Goal: Information Seeking & Learning: Learn about a topic

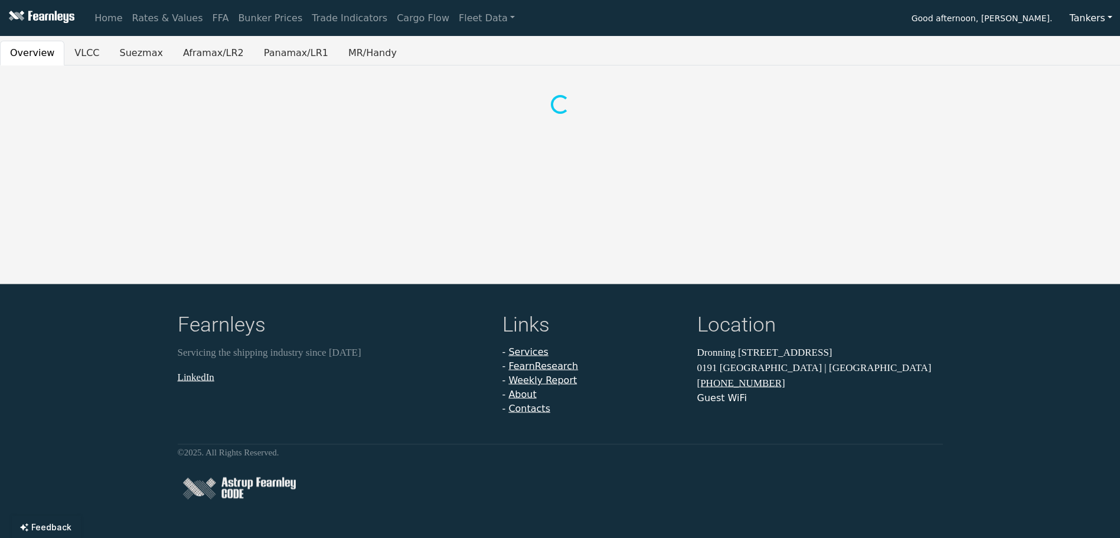
click at [128, 40] on div "Home Rates & Values FFA Bunker Prices Trade Indicators Cargo Flow Fleet Data Go…" at bounding box center [560, 269] width 1120 height 538
click at [132, 50] on button "Suezmax" at bounding box center [141, 53] width 63 height 25
click at [454, 17] on link "Fleet Data" at bounding box center [487, 18] width 66 height 24
click at [464, 51] on link "Fleet Stats" at bounding box center [501, 51] width 74 height 24
click at [244, 68] on div "Overview VLCC Suezmax Aframax/LR2 Panamax/LR1 MR/Handy" at bounding box center [560, 79] width 1120 height 76
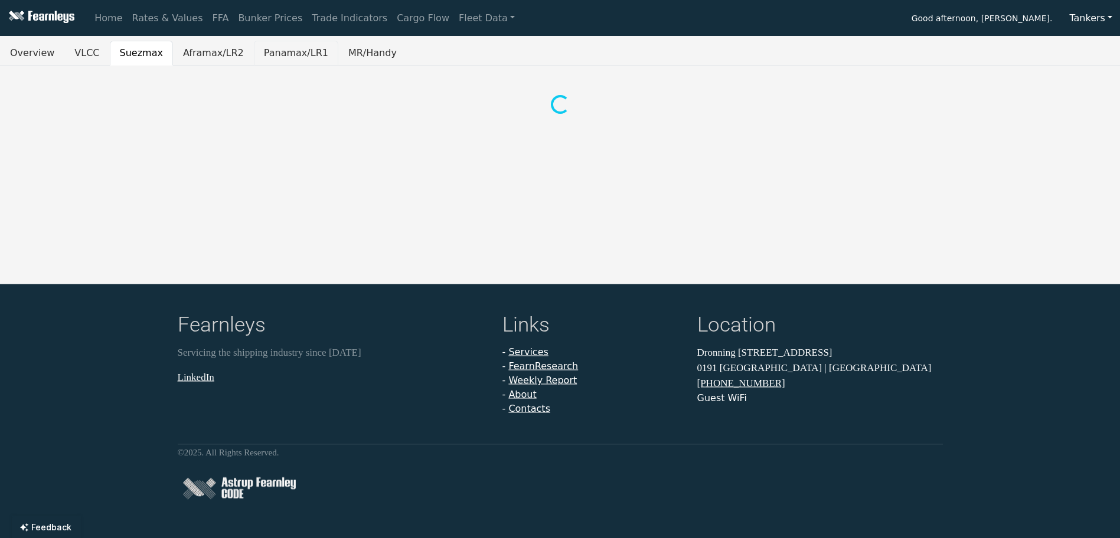
click at [263, 58] on button "Panamax/LR1" at bounding box center [296, 53] width 84 height 25
click at [198, 58] on button "Aframax/LR2" at bounding box center [213, 53] width 81 height 25
click at [135, 51] on button "Suezmax" at bounding box center [141, 53] width 63 height 25
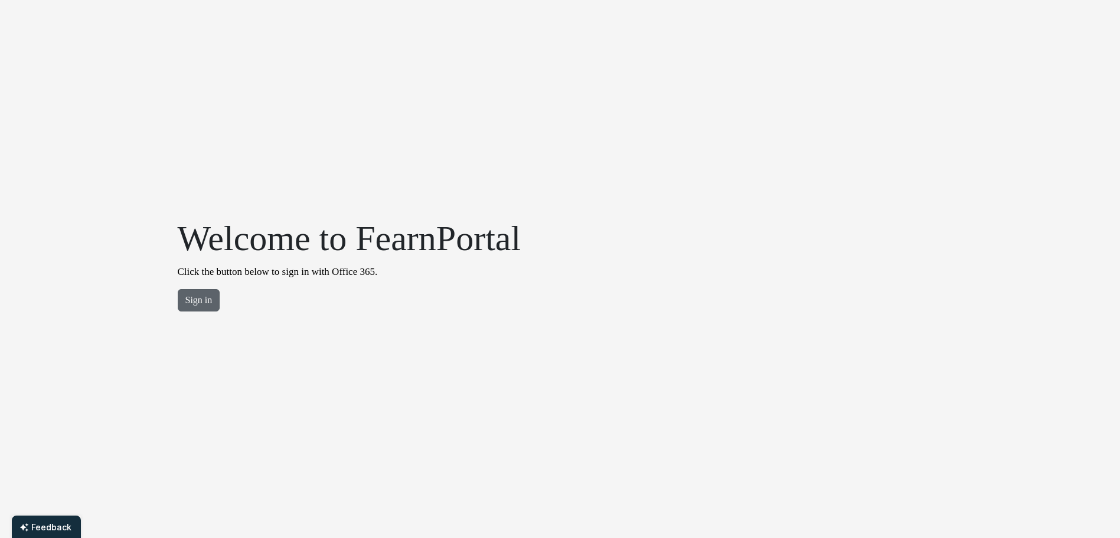
click at [213, 301] on button "Sign in" at bounding box center [199, 300] width 42 height 22
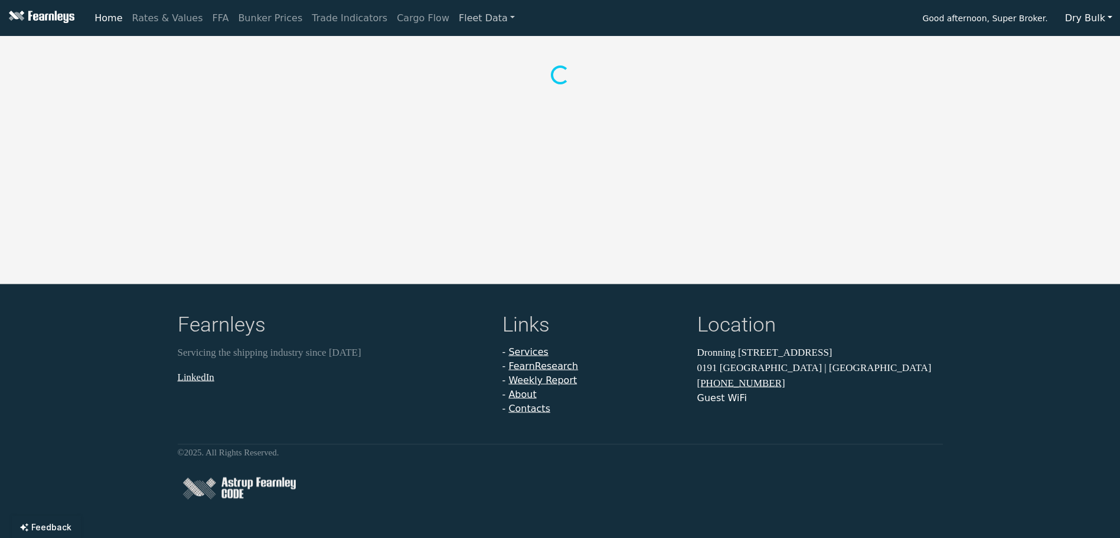
click at [454, 16] on link "Fleet Data" at bounding box center [487, 18] width 66 height 24
click at [472, 47] on link "Fleet Stats" at bounding box center [501, 51] width 74 height 24
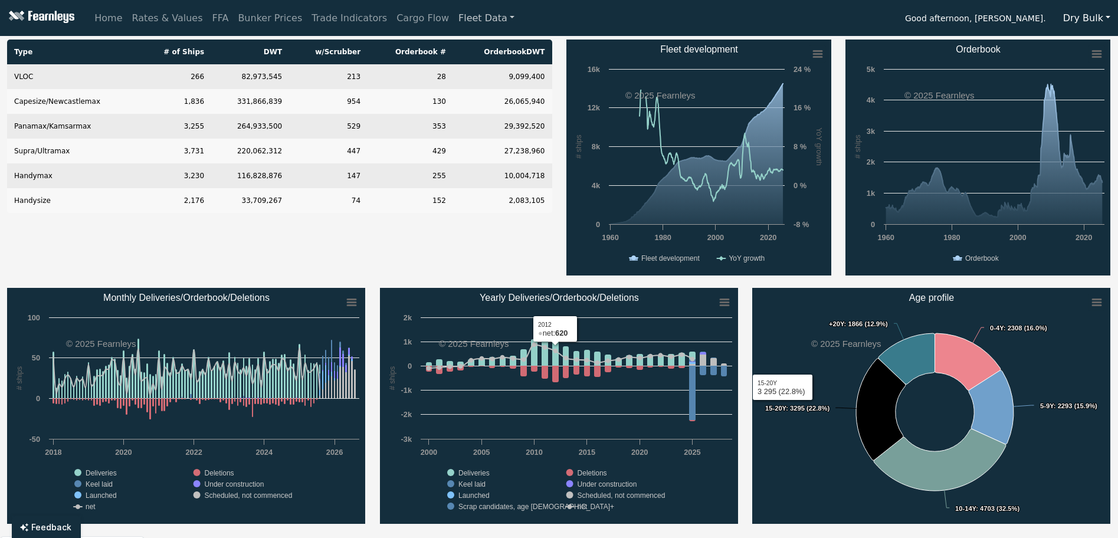
scroll to position [59, 0]
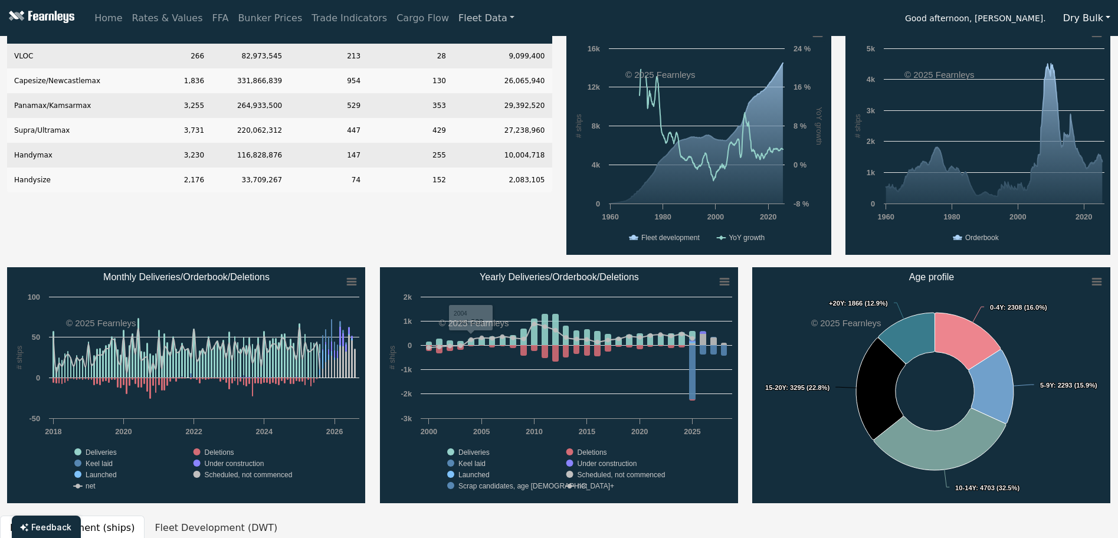
drag, startPoint x: 454, startPoint y: 451, endPoint x: 470, endPoint y: 449, distance: 16.0
click at [455, 451] on rect "Yearly Deliveries/Orderbook/Deletions" at bounding box center [559, 385] width 358 height 236
click at [471, 449] on text "Deliveries" at bounding box center [474, 453] width 31 height 8
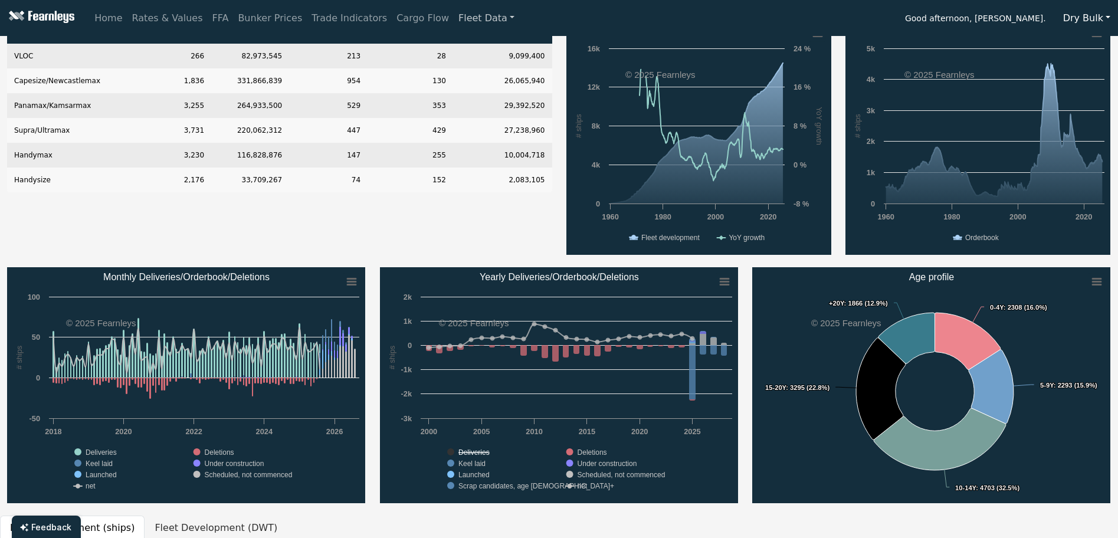
click at [469, 453] on text "Deliveries" at bounding box center [474, 453] width 31 height 8
click at [472, 463] on text "Keel laid" at bounding box center [472, 464] width 27 height 8
click at [472, 474] on text "Launched" at bounding box center [474, 475] width 31 height 8
click at [474, 486] on text "Scrap candidates, age [DEMOGRAPHIC_DATA]+" at bounding box center [537, 486] width 156 height 8
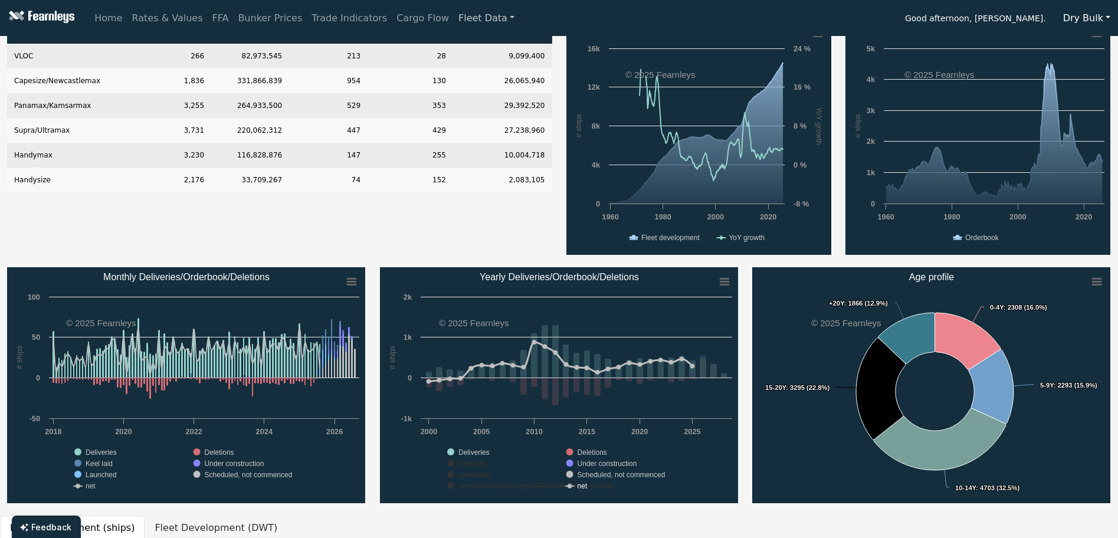
click at [577, 484] on text "net" at bounding box center [582, 486] width 10 height 8
click at [586, 468] on text "Under construction" at bounding box center [607, 464] width 60 height 8
click at [588, 473] on text "Scheduled, not commenced" at bounding box center [621, 475] width 88 height 8
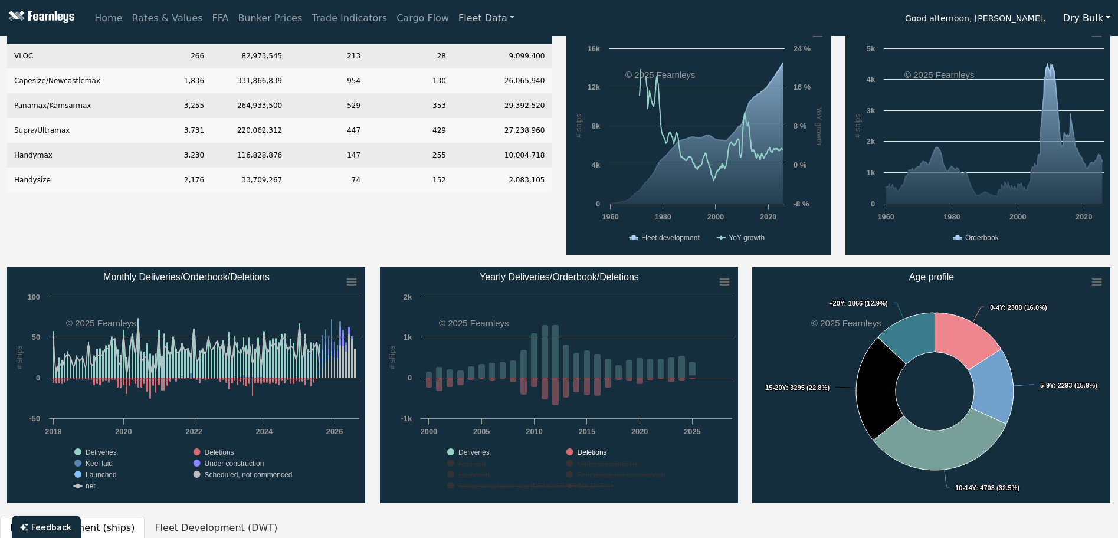
click at [582, 444] on rect "Yearly Deliveries/Orderbook/Deletions" at bounding box center [559, 385] width 358 height 236
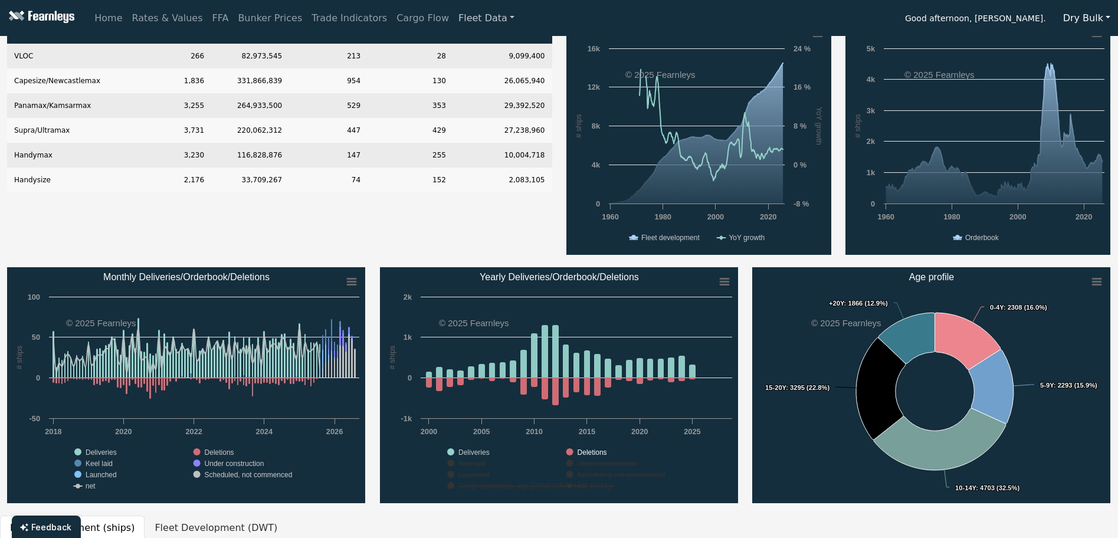
click at [586, 450] on text "Deletions" at bounding box center [592, 453] width 30 height 8
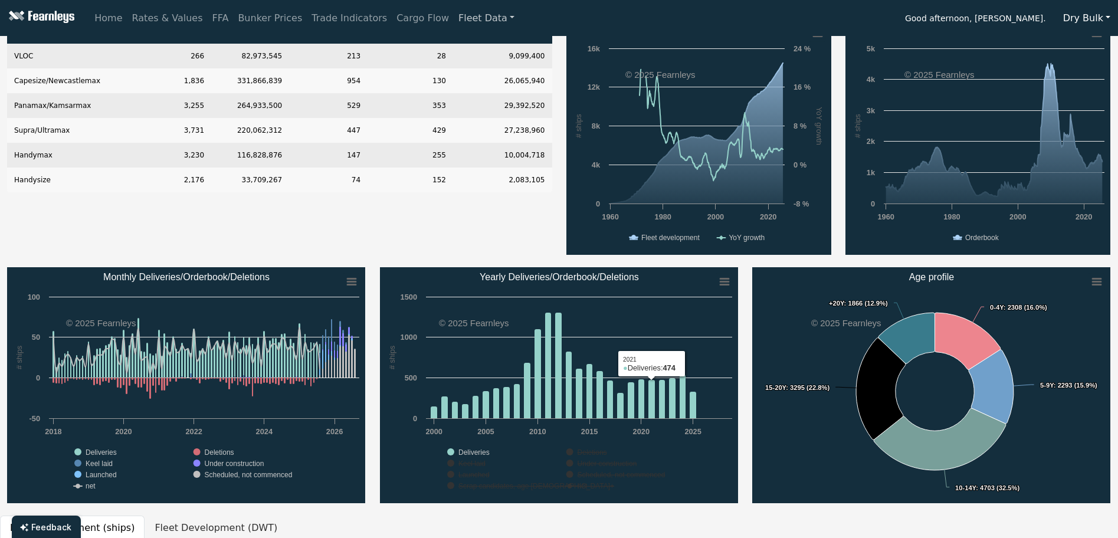
click at [682, 277] on rect "Yearly Deliveries/Orderbook/Deletions" at bounding box center [559, 385] width 358 height 236
click at [591, 449] on text "Deletions" at bounding box center [592, 453] width 30 height 8
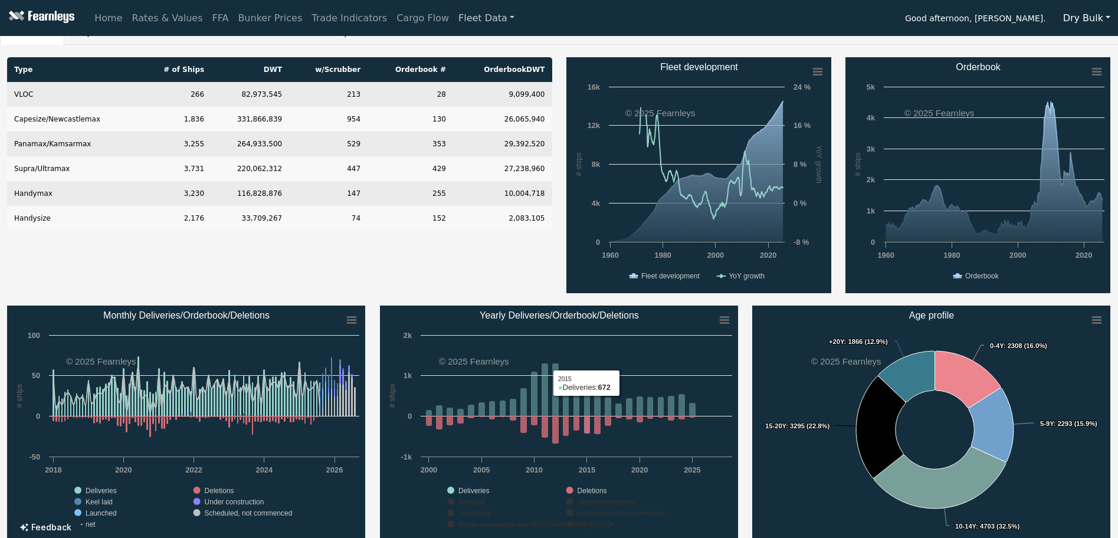
scroll to position [0, 0]
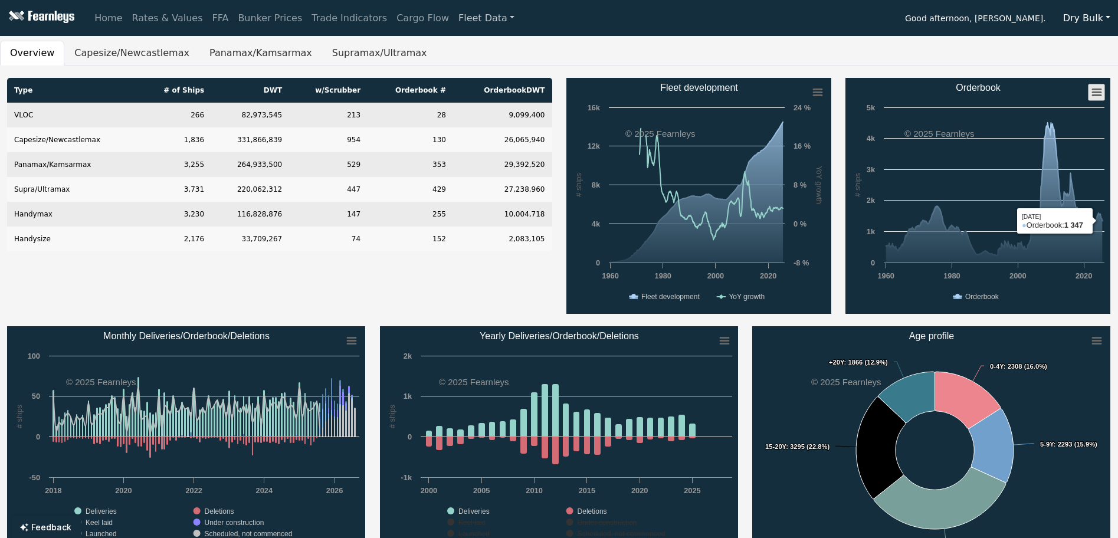
click at [1097, 86] on rect "Orderbook" at bounding box center [1097, 92] width 17 height 17
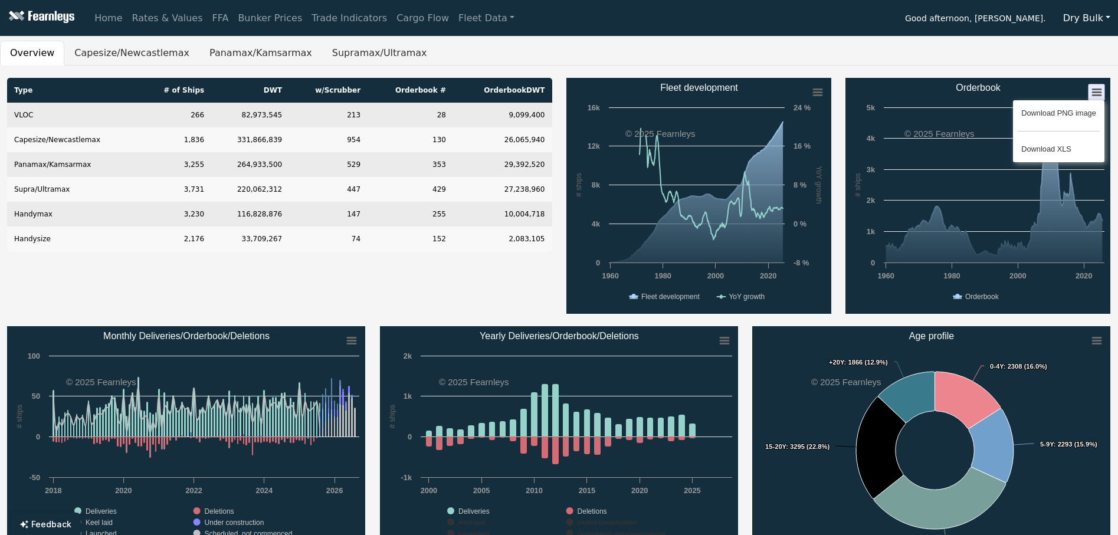
click at [1048, 65] on ul "Overview Capesize/Newcastlemax Panamax/Kamsarmax Supramax/Ultramax" at bounding box center [559, 53] width 1118 height 25
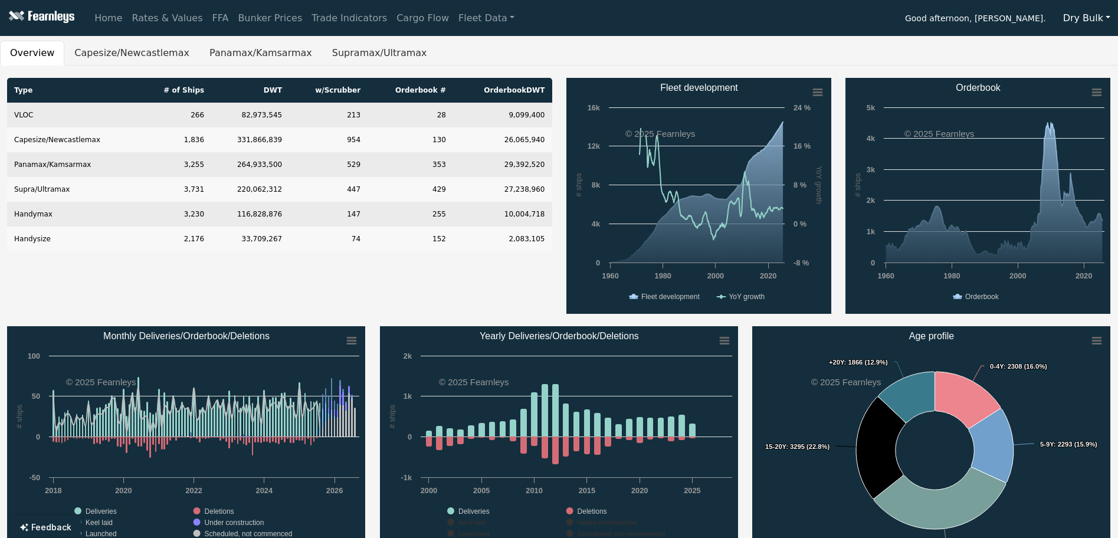
click at [1071, 25] on button "Dry Bulk" at bounding box center [1087, 18] width 63 height 22
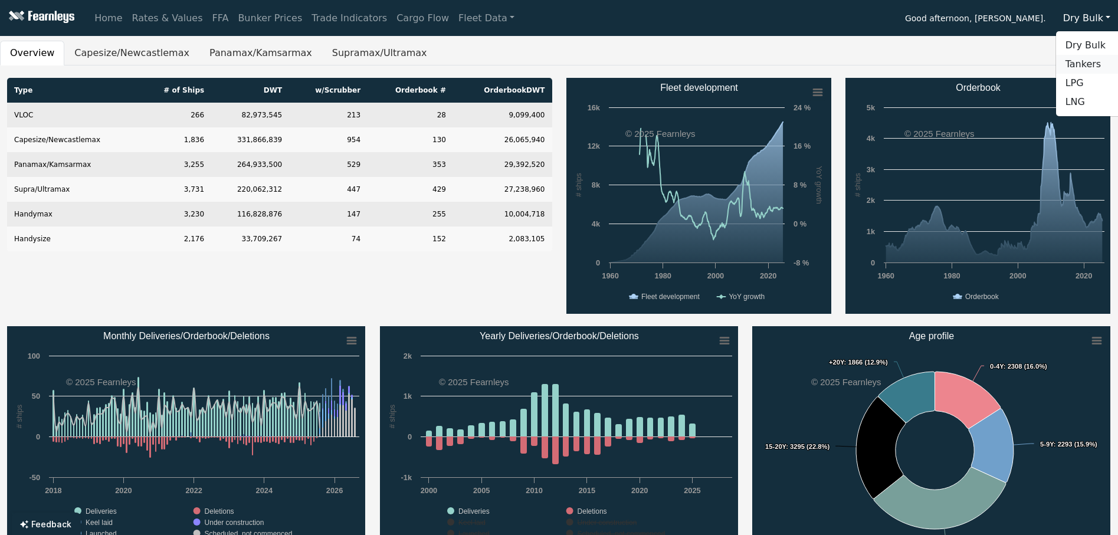
click at [1080, 57] on link "Tankers" at bounding box center [1103, 64] width 93 height 19
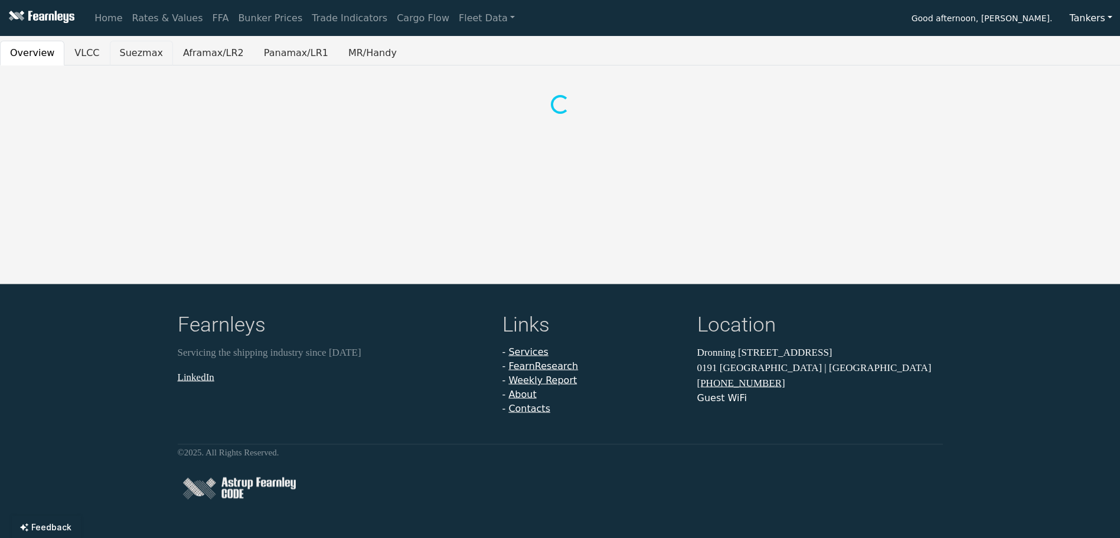
click at [145, 53] on button "Suezmax" at bounding box center [141, 53] width 63 height 25
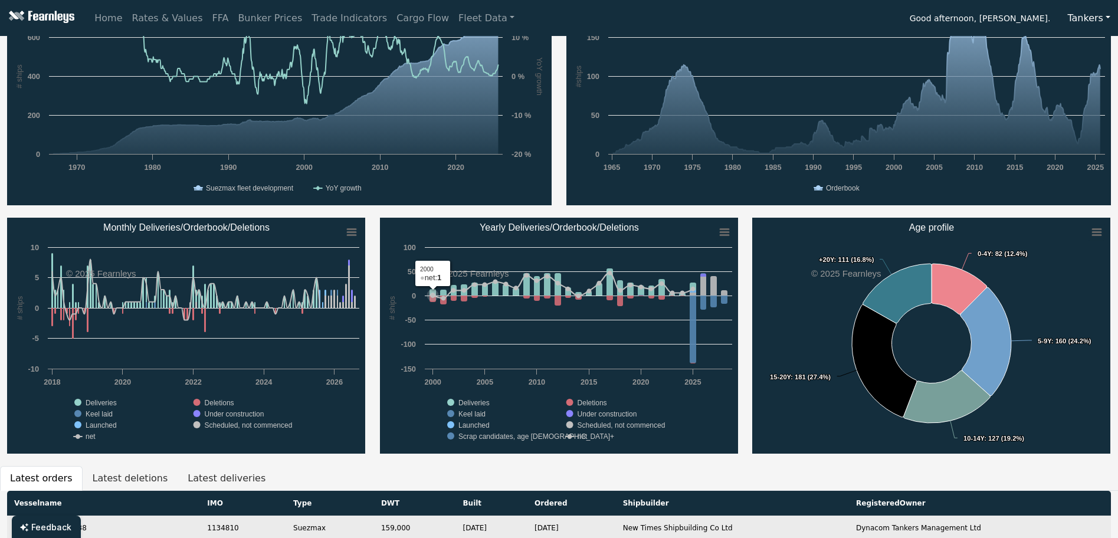
scroll to position [118, 0]
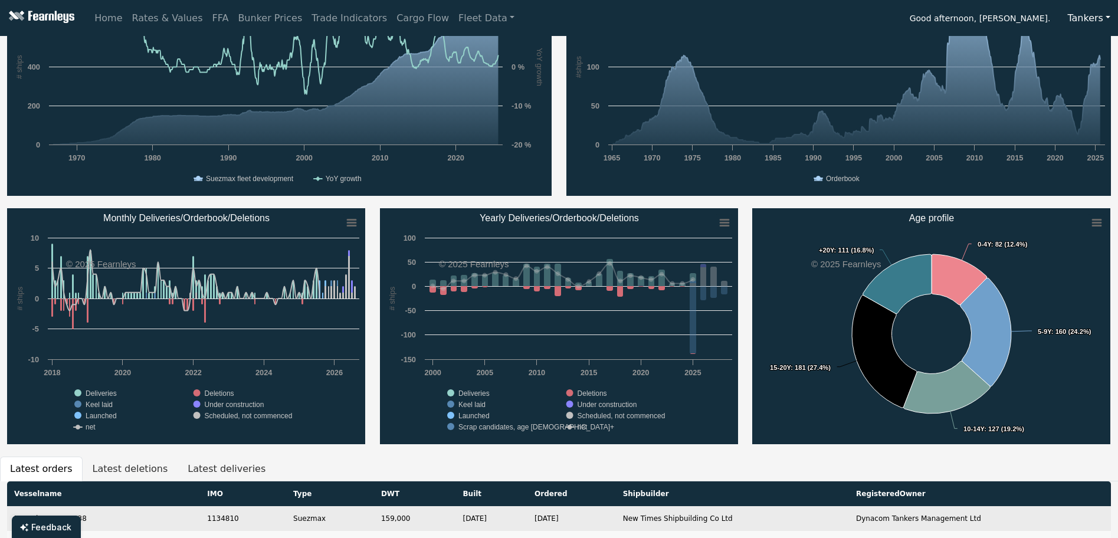
click at [574, 397] on rect "Yearly Deliveries/Orderbook/Deletions" at bounding box center [559, 326] width 358 height 236
click at [575, 395] on rect "Yearly Deliveries/Orderbook/Deletions" at bounding box center [559, 326] width 358 height 236
click at [567, 391] on rect "Yearly Deliveries/Orderbook/Deletions" at bounding box center [559, 326] width 358 height 236
click at [573, 391] on rect "Yearly Deliveries/Orderbook/Deletions" at bounding box center [569, 393] width 7 height 7
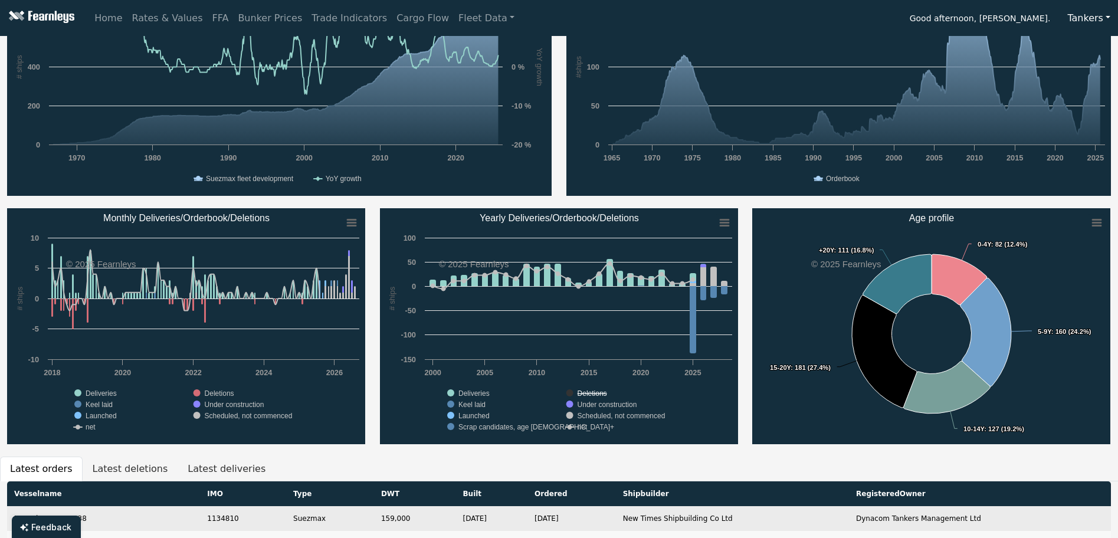
click at [585, 397] on text "Deletions" at bounding box center [592, 394] width 30 height 8
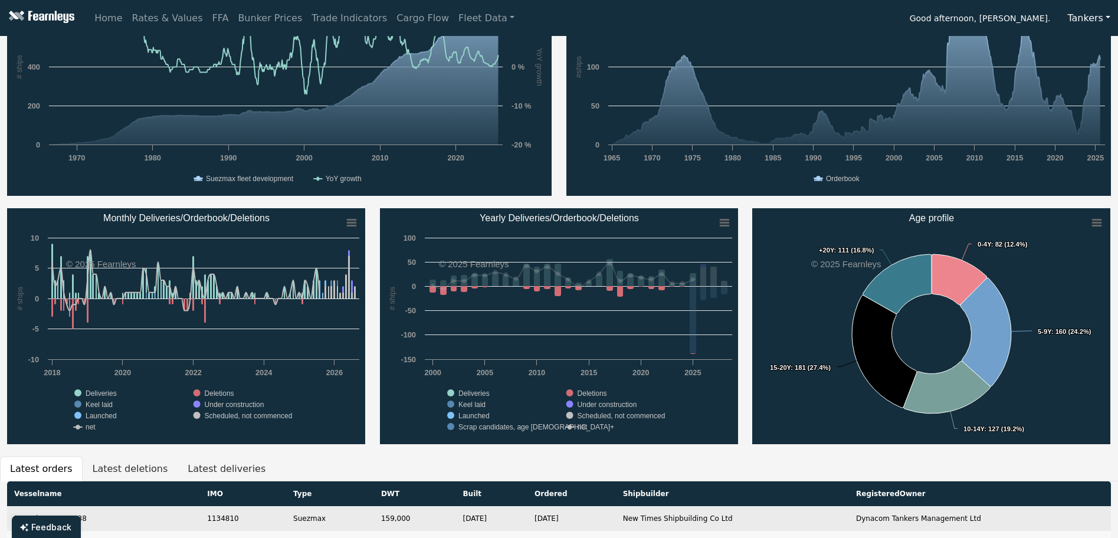
click at [585, 397] on text "Deletions" at bounding box center [592, 394] width 30 height 8
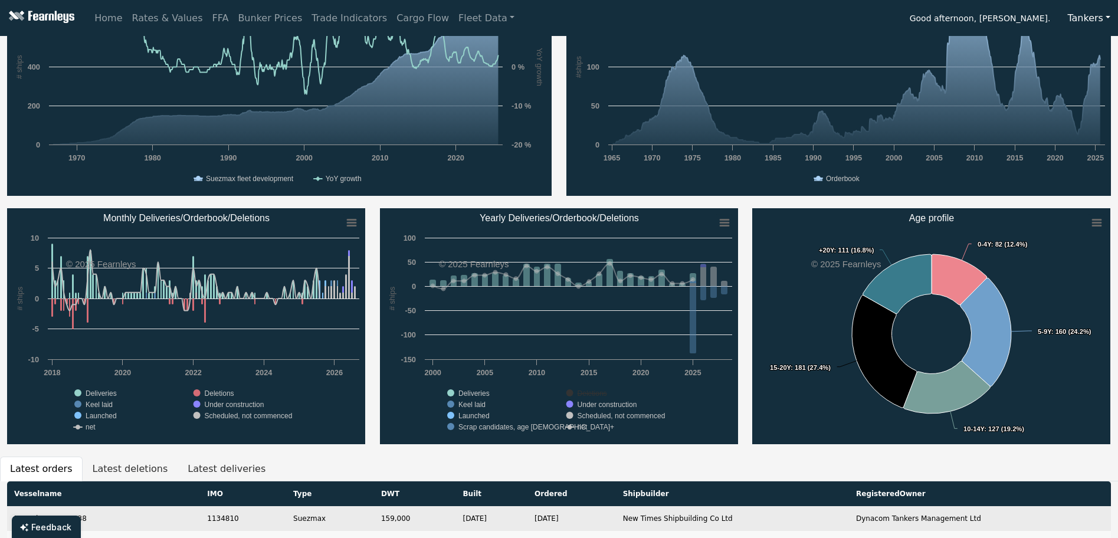
click at [585, 397] on text "Deletions" at bounding box center [592, 394] width 30 height 8
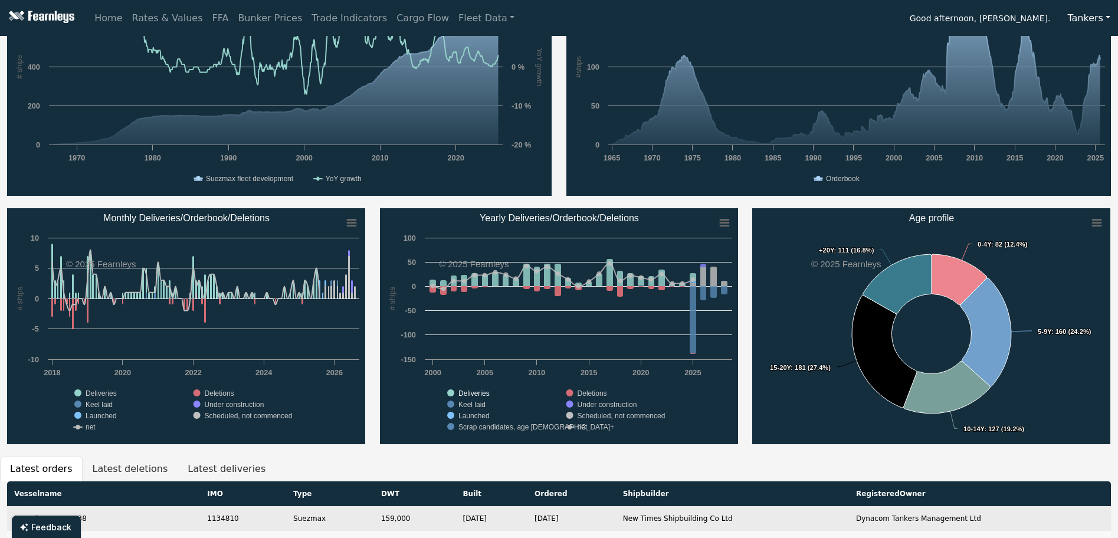
click at [483, 391] on text "Deliveries" at bounding box center [474, 394] width 31 height 8
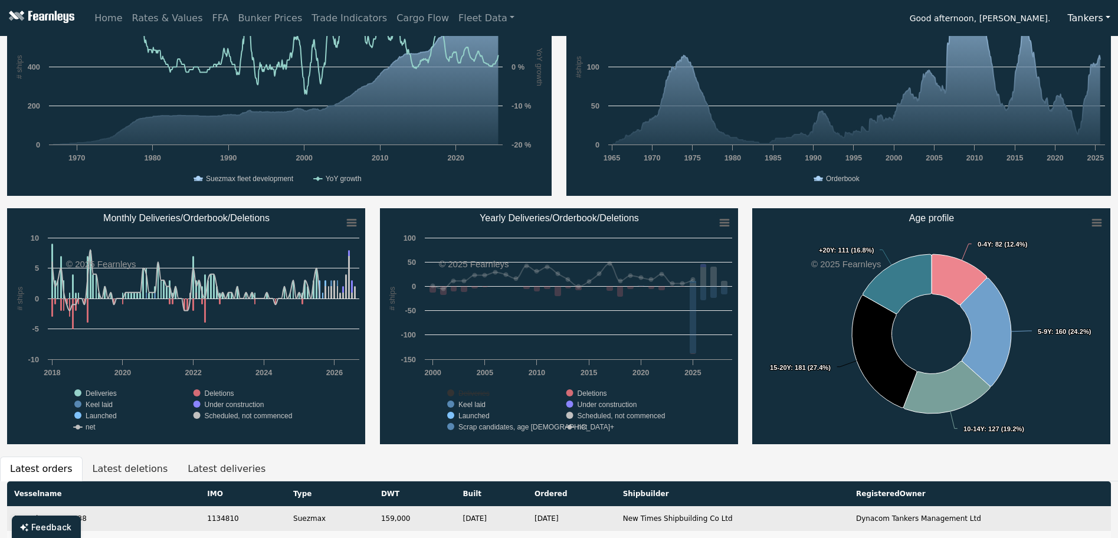
click at [478, 404] on text "Keel laid" at bounding box center [472, 405] width 27 height 8
drag, startPoint x: 479, startPoint y: 416, endPoint x: 489, endPoint y: 425, distance: 13.8
click at [479, 417] on text "Launched" at bounding box center [474, 416] width 31 height 8
click at [490, 429] on text "Scrap candidates, age [DEMOGRAPHIC_DATA]+" at bounding box center [537, 427] width 156 height 8
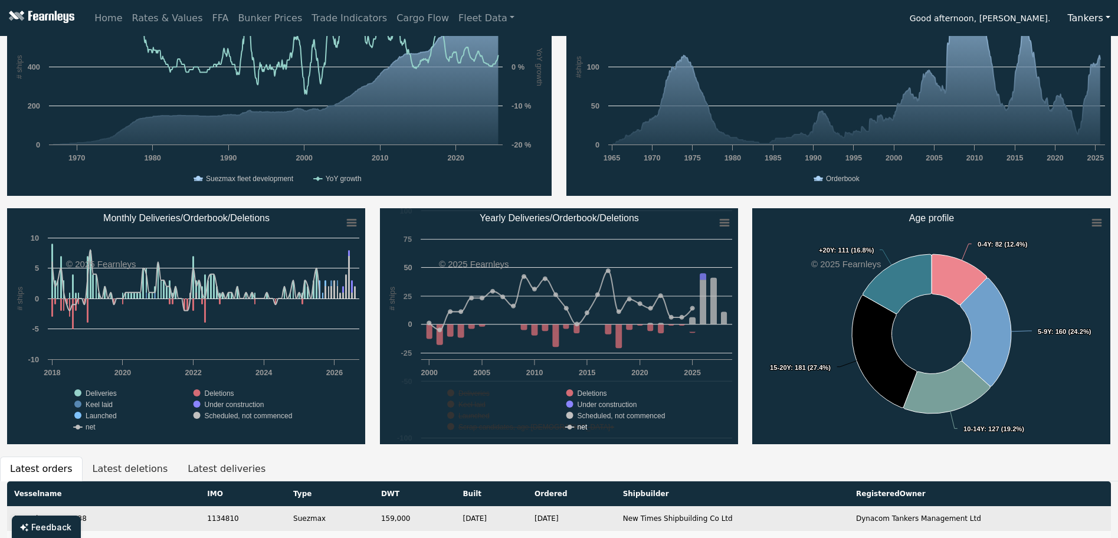
click at [580, 428] on text "net" at bounding box center [582, 427] width 10 height 8
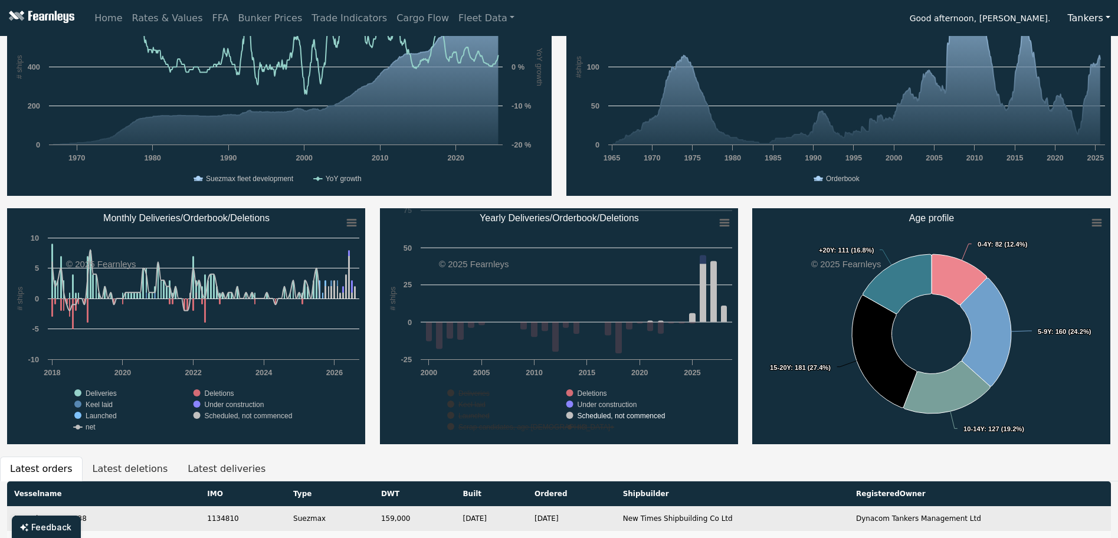
click at [587, 412] on text "Scheduled, not commenced" at bounding box center [621, 416] width 88 height 8
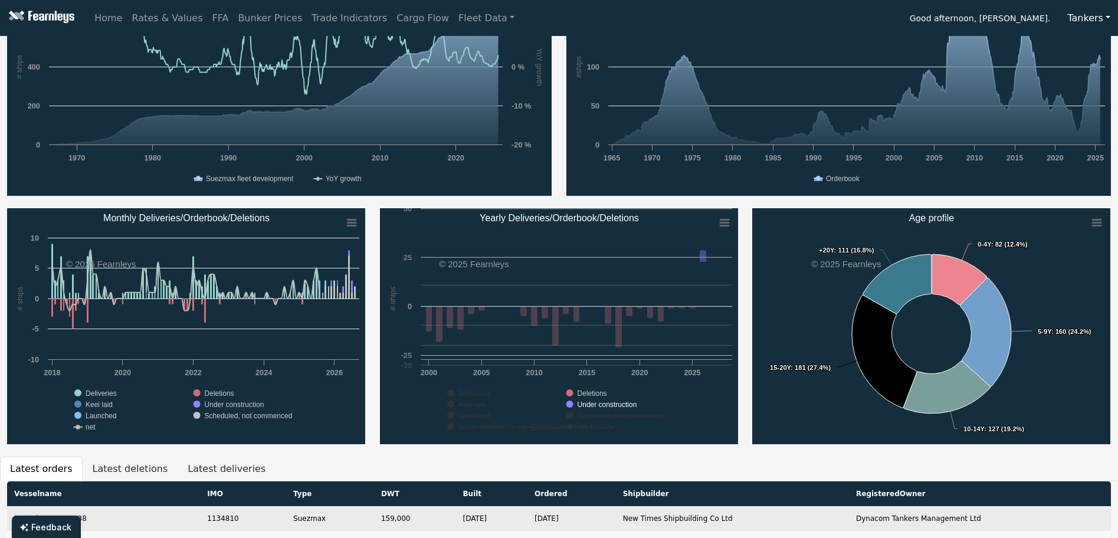
click at [589, 405] on text "Under construction" at bounding box center [607, 405] width 60 height 8
